Goal: Book appointment/travel/reservation

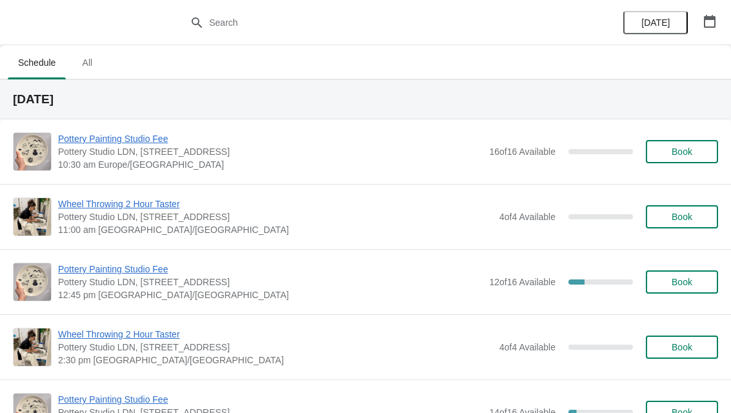
scroll to position [232, 0]
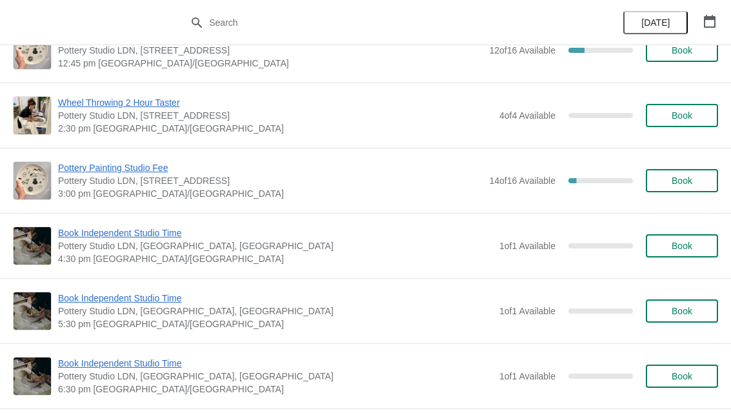
click at [683, 179] on span "Book" at bounding box center [682, 180] width 21 height 10
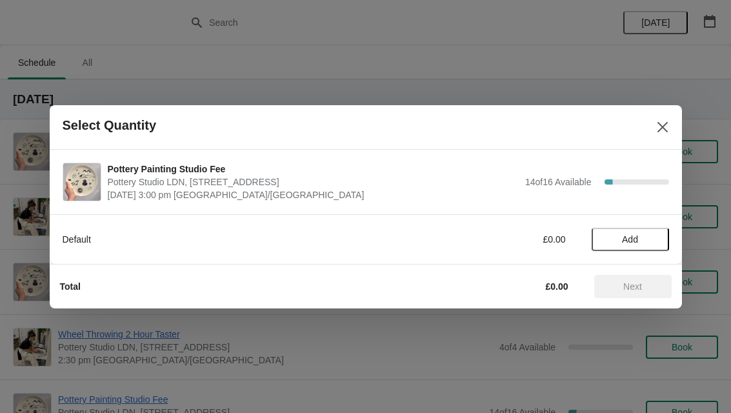
click at [636, 238] on span "Add" at bounding box center [630, 239] width 16 height 10
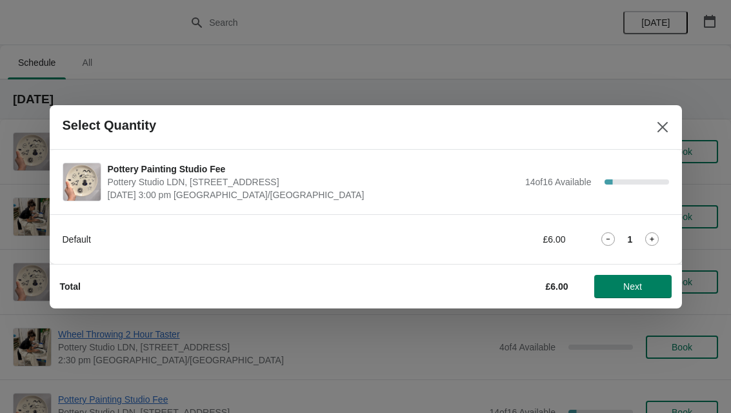
click at [656, 235] on icon at bounding box center [652, 239] width 14 height 14
click at [639, 286] on span "Next" at bounding box center [632, 286] width 19 height 10
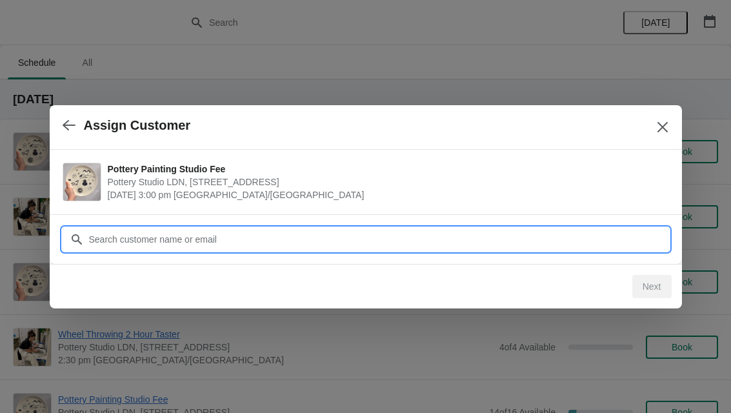
click at [439, 235] on input "Customer" at bounding box center [378, 239] width 581 height 23
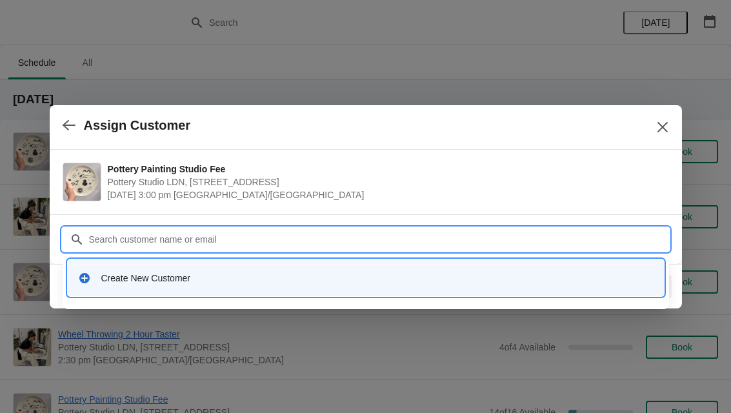
click at [97, 285] on div "Create New Customer" at bounding box center [366, 278] width 586 height 26
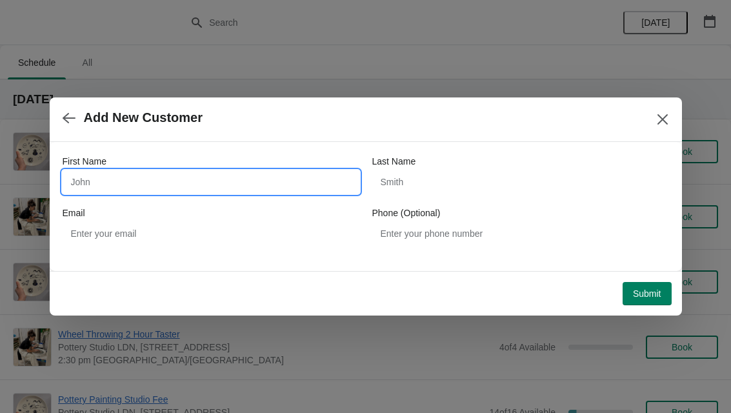
click at [85, 178] on input "First Name" at bounding box center [211, 181] width 297 height 23
type input "Sofia"
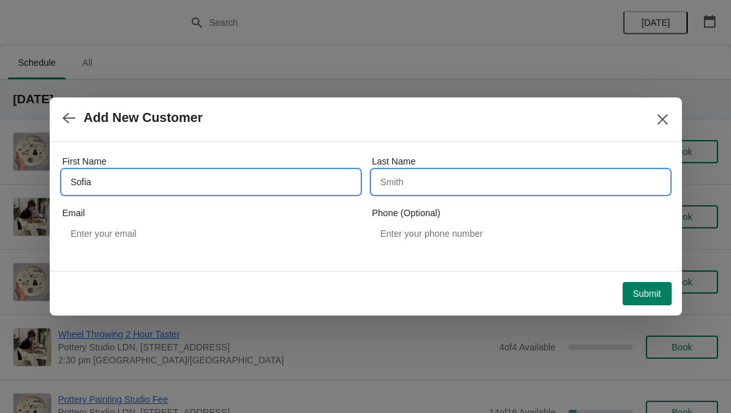
click at [434, 181] on input "Last Name" at bounding box center [520, 181] width 297 height 23
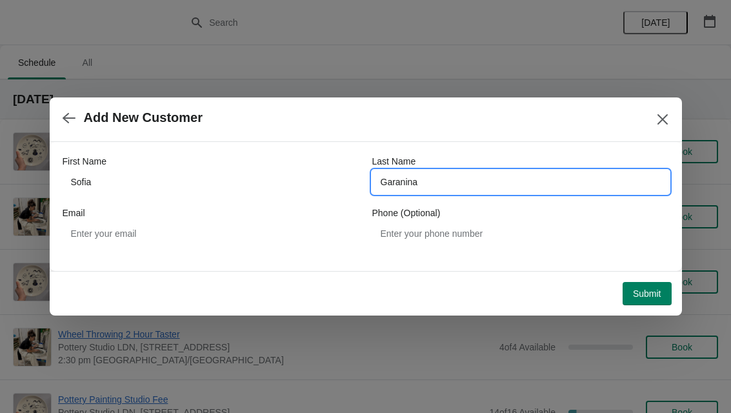
type input "Garanina"
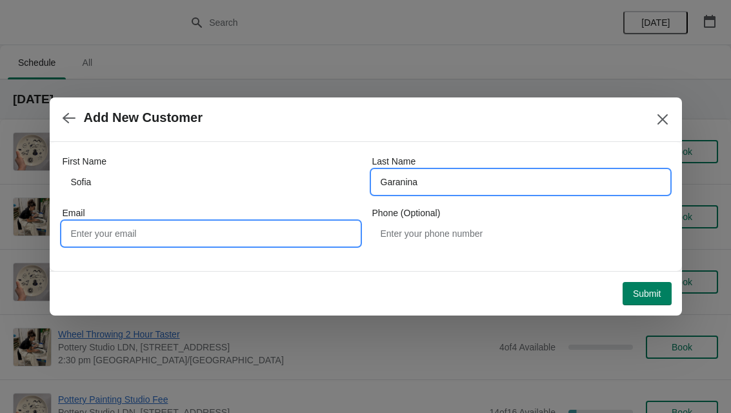
click at [83, 236] on input "Email" at bounding box center [211, 233] width 297 height 23
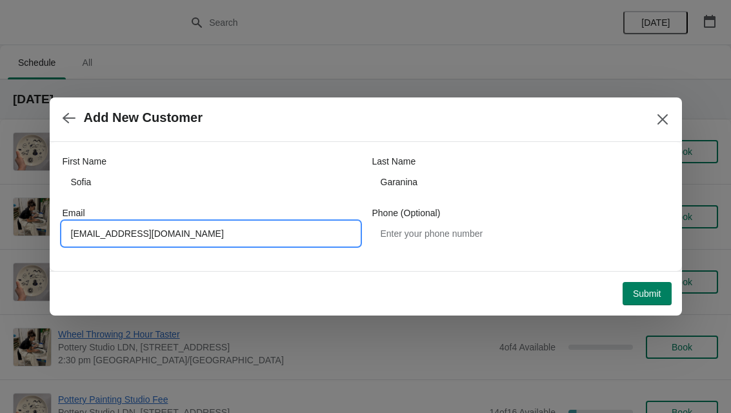
type input "[EMAIL_ADDRESS][DOMAIN_NAME]"
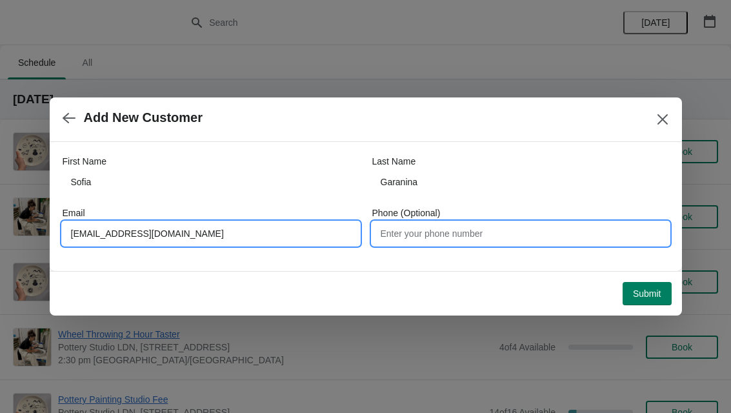
click at [394, 237] on input "Phone (Optional)" at bounding box center [520, 233] width 297 height 23
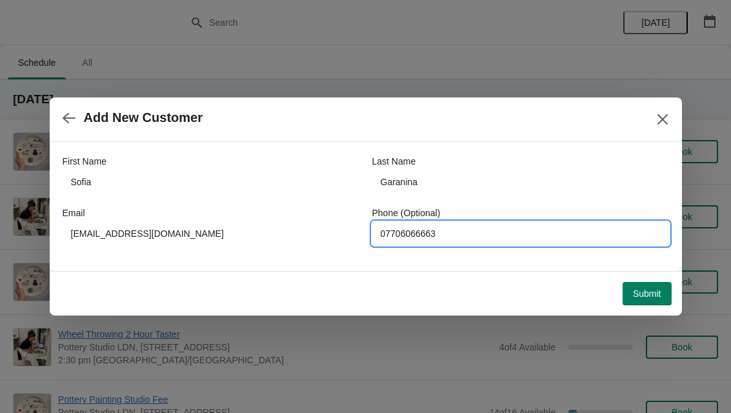
type input "07706066663"
click at [631, 304] on button "Submit" at bounding box center [647, 293] width 49 height 23
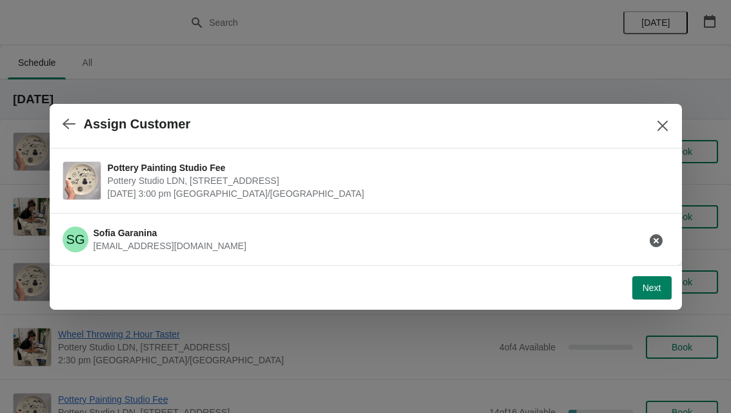
click at [653, 290] on span "Next" at bounding box center [652, 288] width 19 height 10
select select "Yes"
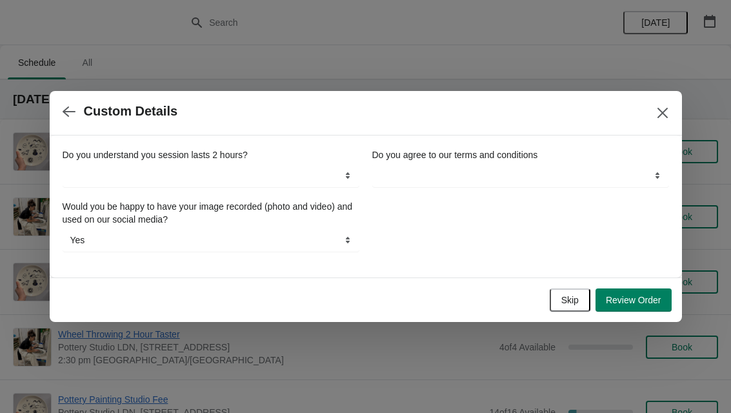
click at [579, 294] on button "Skip" at bounding box center [570, 299] width 41 height 23
